Goal: Task Accomplishment & Management: Manage account settings

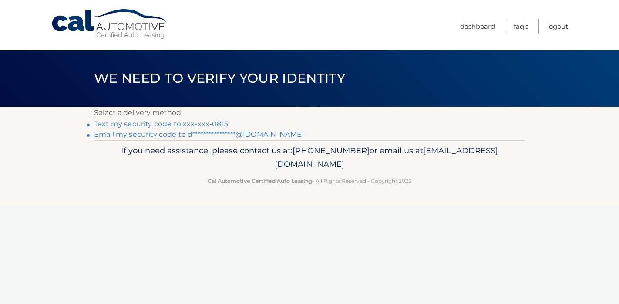
click at [170, 125] on link "Text my security code to xxx-xxx-0815" at bounding box center [161, 124] width 134 height 8
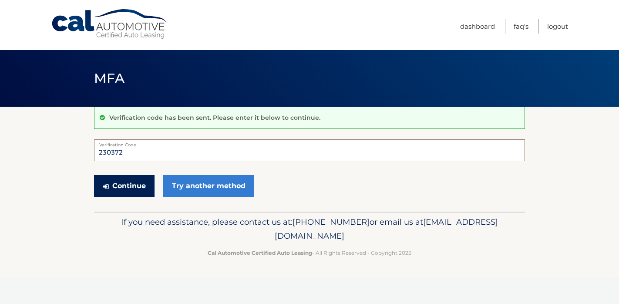
type input "230372"
click at [136, 184] on button "Continue" at bounding box center [124, 186] width 61 height 22
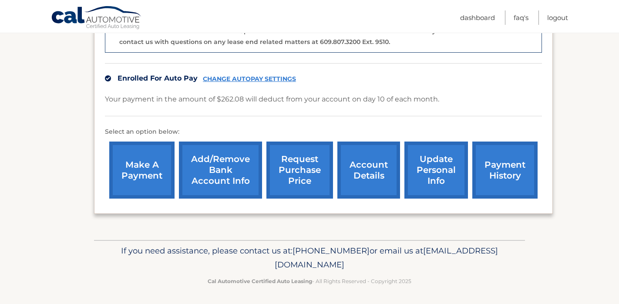
scroll to position [254, 0]
click at [365, 185] on link "account details" at bounding box center [368, 170] width 63 height 57
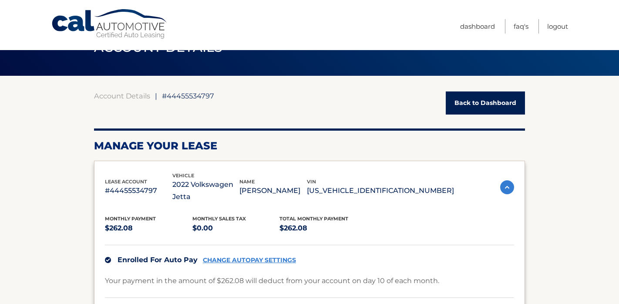
scroll to position [34, 0]
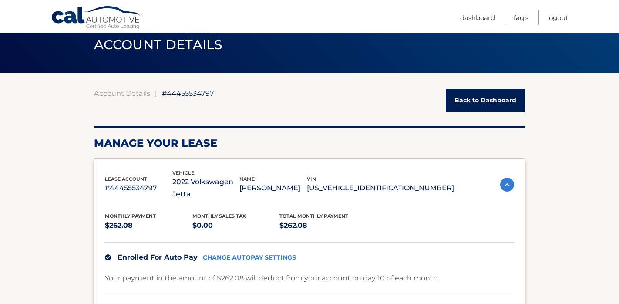
click at [212, 258] on link "CHANGE AUTOPAY SETTINGS" at bounding box center [249, 257] width 93 height 7
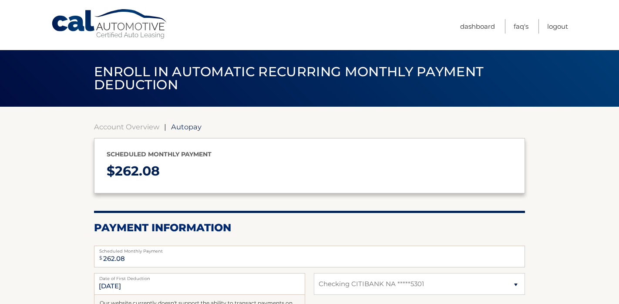
select select "OTYzZWY4Y2UtZTM5YS00Y2MxLTk2NzktMzNkYzI4ZjI3YjE1"
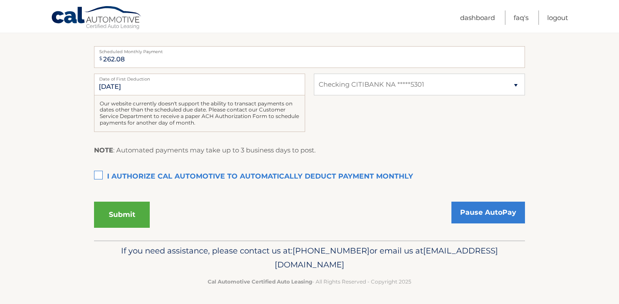
scroll to position [199, 0]
click at [141, 221] on button "Submit" at bounding box center [122, 215] width 56 height 26
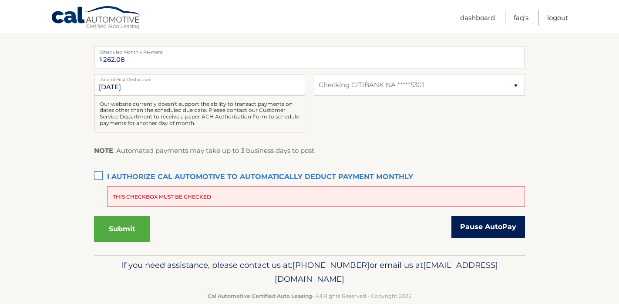
click at [475, 220] on link "Pause AutoPay" at bounding box center [489, 227] width 74 height 22
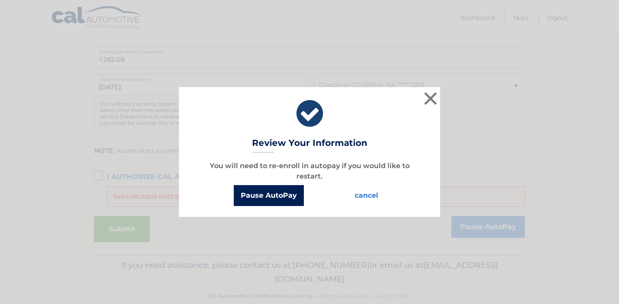
click at [277, 196] on button "Pause AutoPay" at bounding box center [269, 195] width 70 height 21
